Goal: Information Seeking & Learning: Learn about a topic

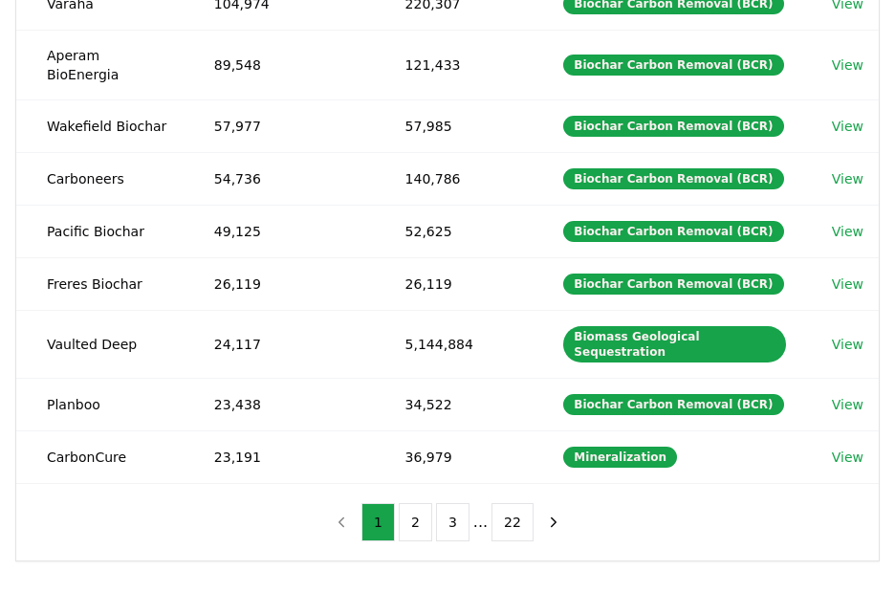
scroll to position [384, 0]
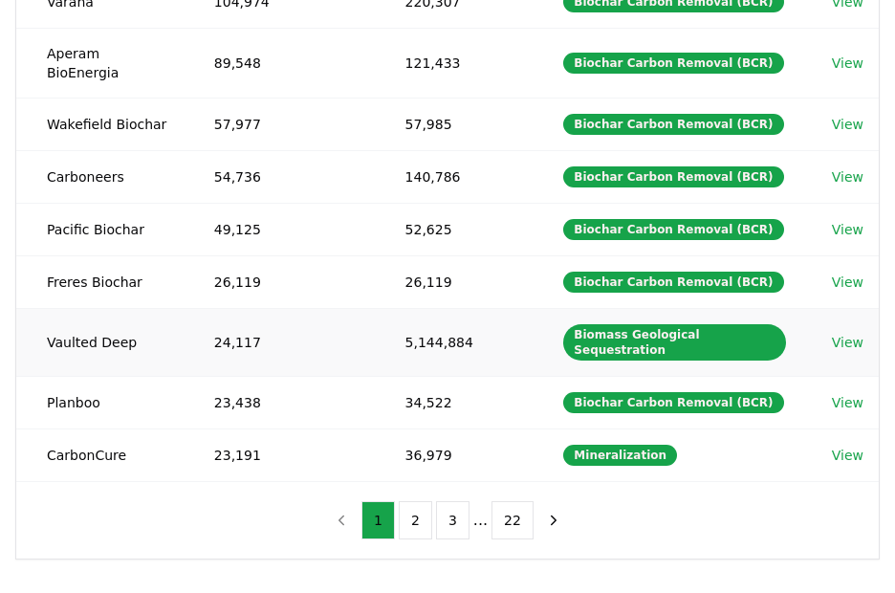
click at [842, 333] on link "View" at bounding box center [848, 342] width 32 height 19
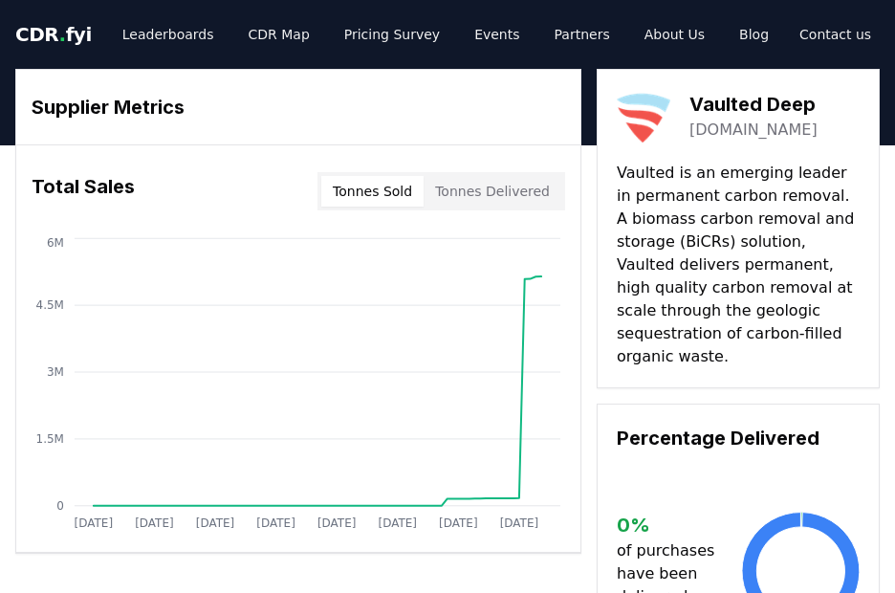
drag, startPoint x: 586, startPoint y: 128, endPoint x: 585, endPoint y: 173, distance: 45.0
click at [511, 195] on button "Tonnes Delivered" at bounding box center [493, 191] width 138 height 31
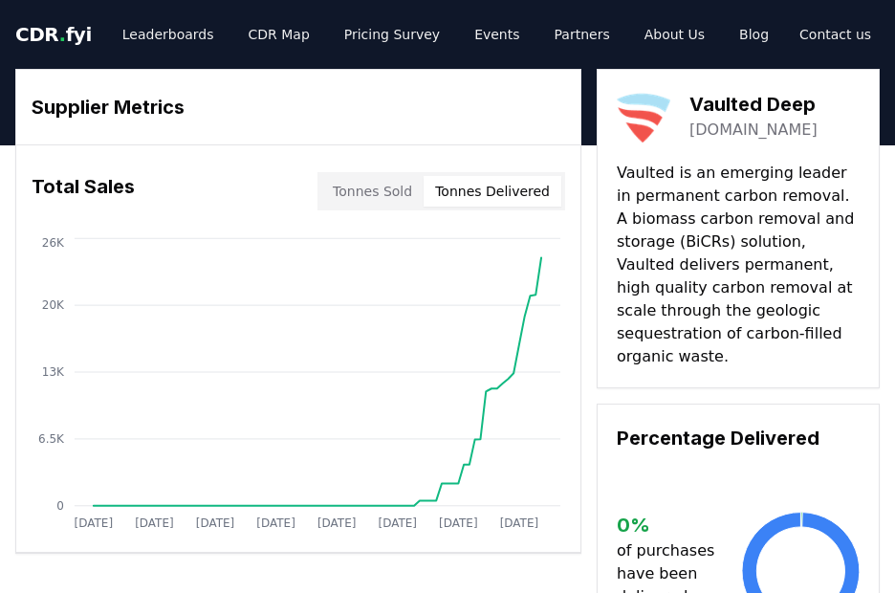
click at [515, 566] on div "Supplier Metrics Total Sales Tonnes Sold Tonnes Delivered [DATE] [DATE] [DATE] …" at bounding box center [447, 372] width 865 height 606
